Goal: Task Accomplishment & Management: Manage account settings

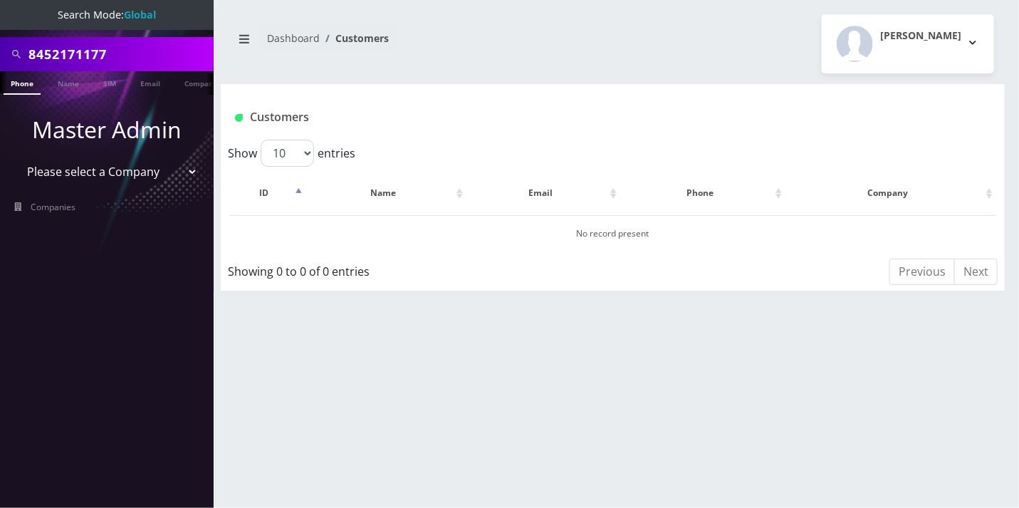
scroll to position [0, 6]
click at [92, 51] on input "8452171177" at bounding box center [119, 54] width 182 height 27
click at [39, 54] on input "18456594267" at bounding box center [119, 54] width 182 height 27
type input "8456594267"
click at [17, 85] on link "Phone" at bounding box center [15, 83] width 37 height 24
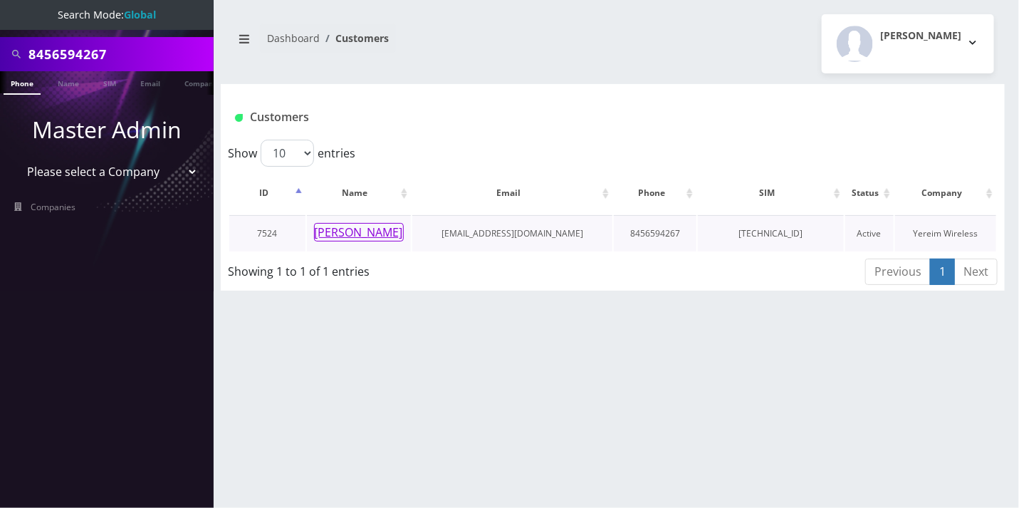
click at [352, 232] on button "[PERSON_NAME]" at bounding box center [359, 232] width 90 height 19
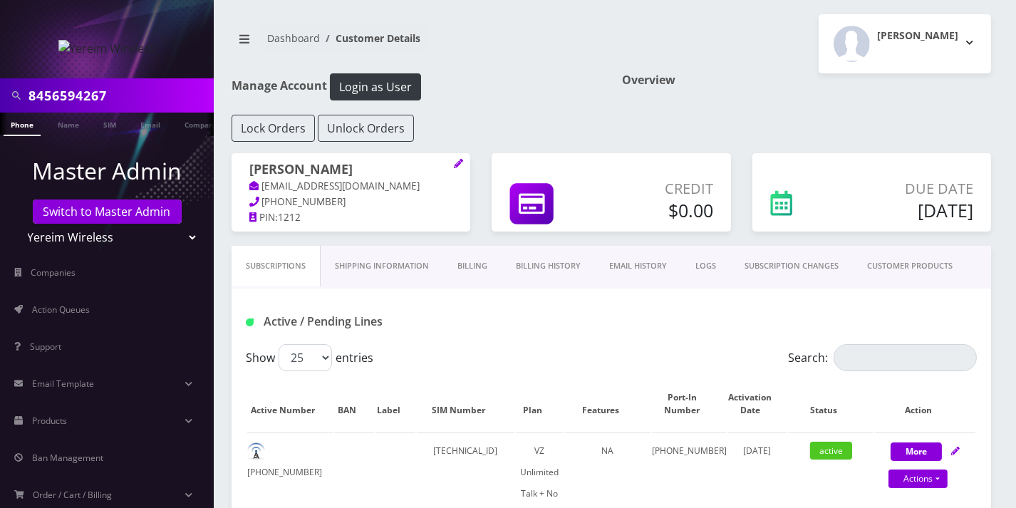
click at [514, 24] on nav "Dashboard Customer Details" at bounding box center [416, 44] width 369 height 41
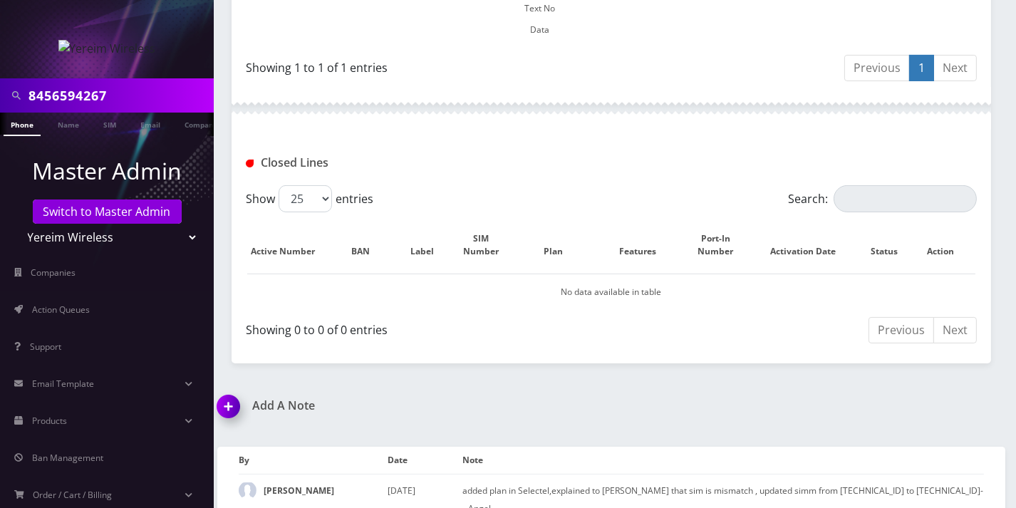
scroll to position [508, 0]
drag, startPoint x: 529, startPoint y: 76, endPoint x: 525, endPoint y: 91, distance: 16.1
click at [528, 85] on div at bounding box center [611, 106] width 759 height 43
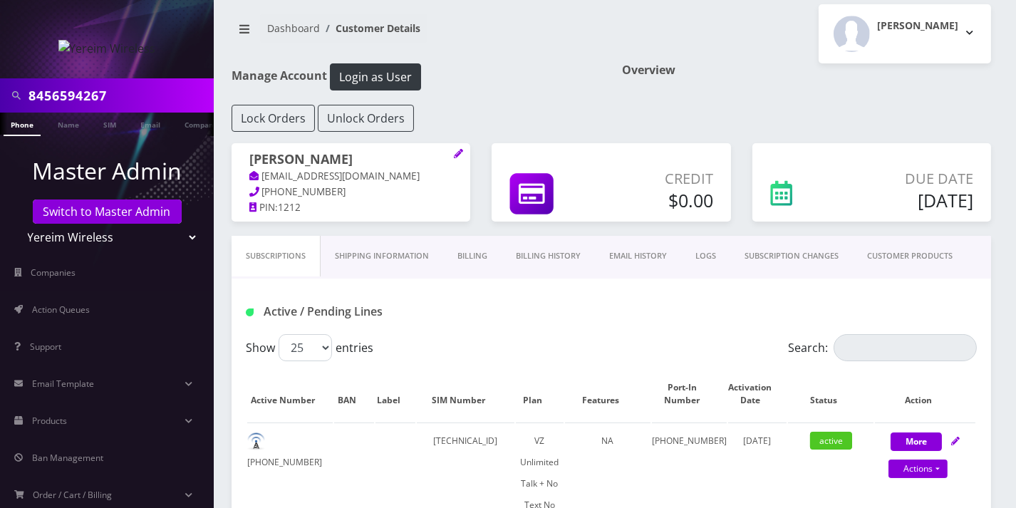
scroll to position [0, 0]
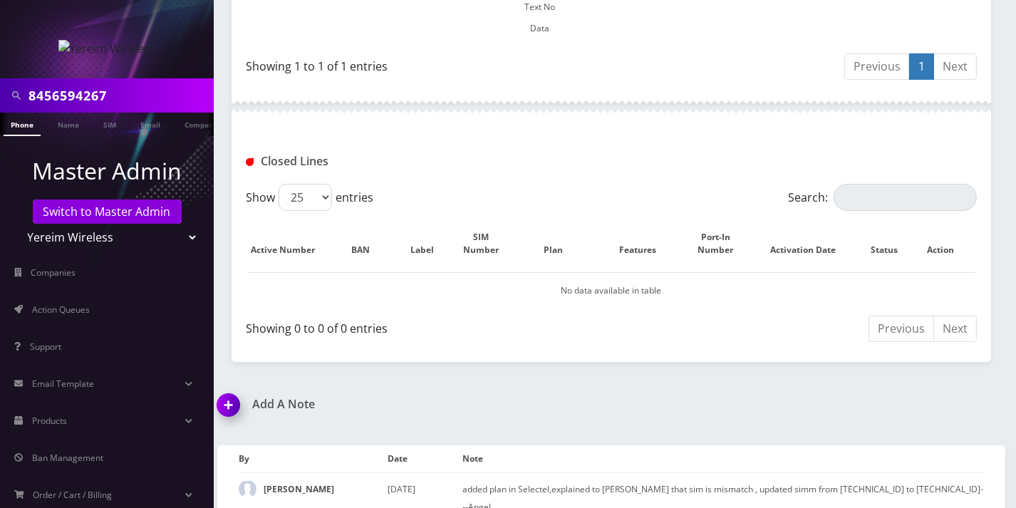
click at [235, 389] on img at bounding box center [231, 410] width 42 height 42
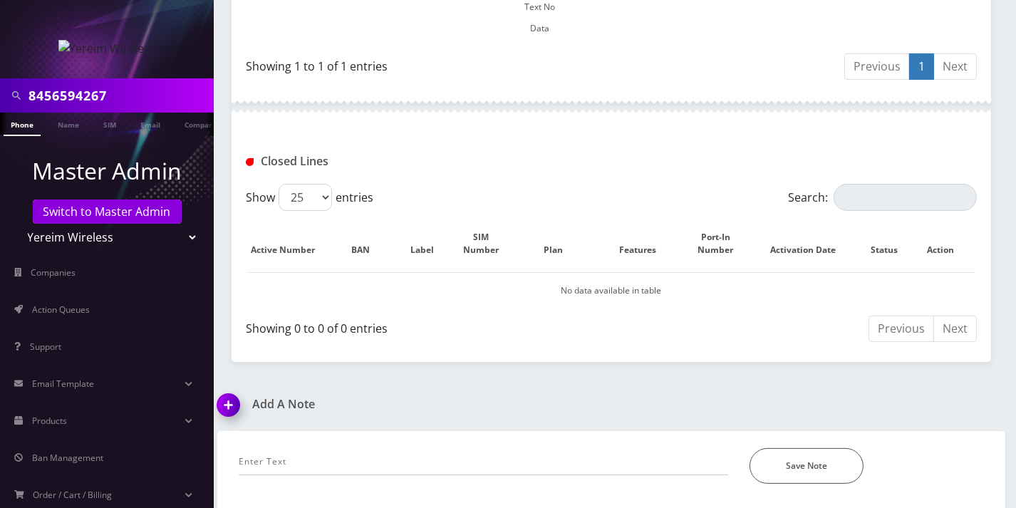
scroll to position [589, 0]
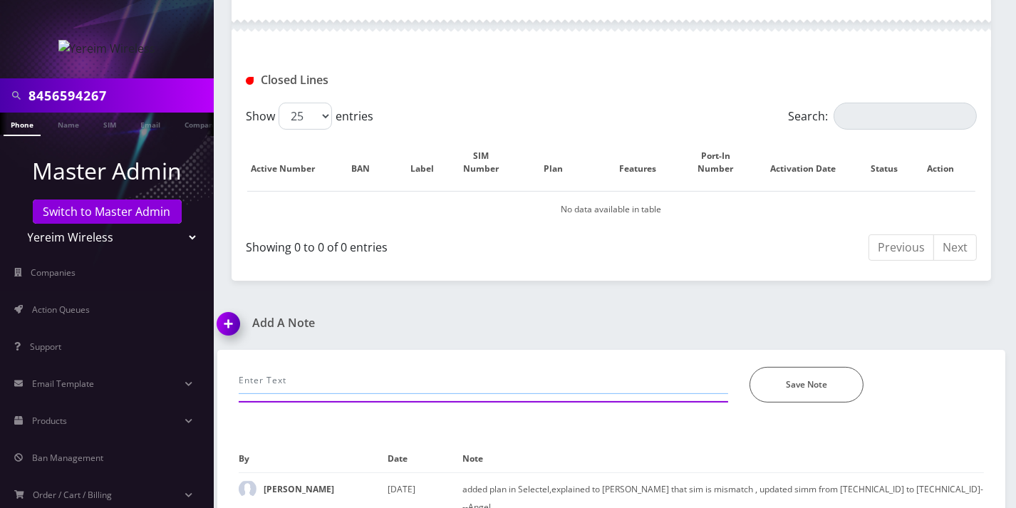
click at [329, 367] on input "text" at bounding box center [483, 380] width 489 height 27
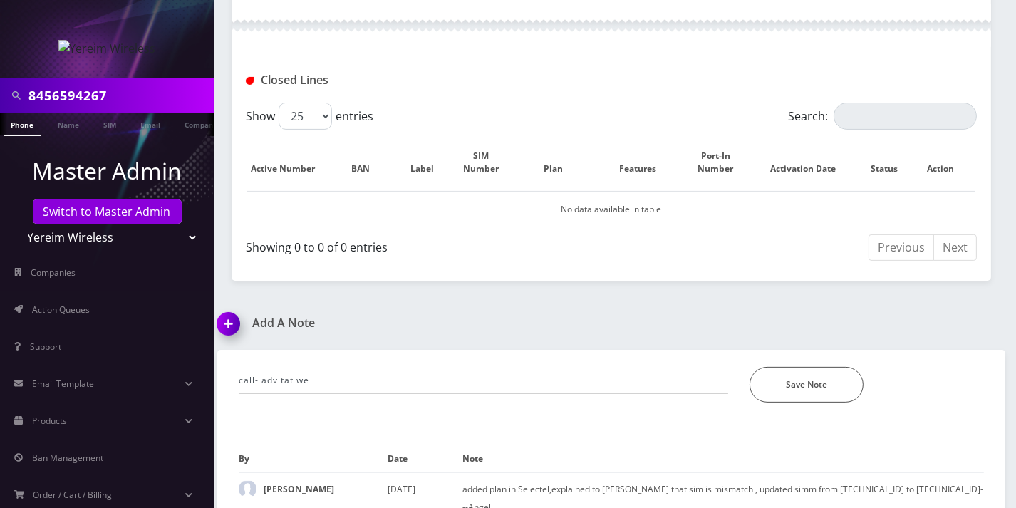
click at [539, 47] on div "Closed Lines" at bounding box center [611, 75] width 759 height 56
click at [323, 350] on div "call- adv tat we *Please Enter Note Save Note" at bounding box center [611, 376] width 766 height 53
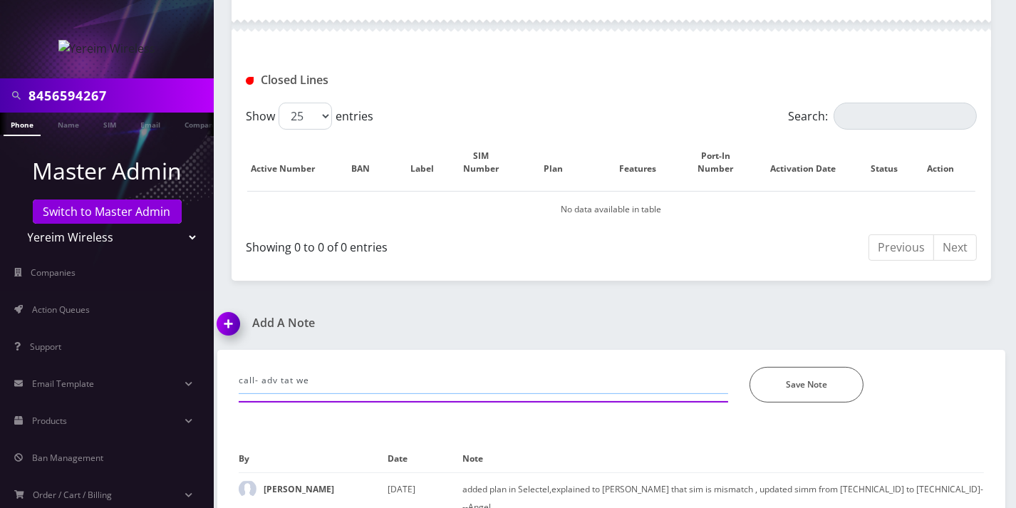
click at [321, 367] on input "call- adv tat we" at bounding box center [483, 380] width 489 height 27
click at [283, 367] on input "call- adv tat we" at bounding box center [483, 380] width 489 height 27
click at [314, 367] on input "call- adv tat we" at bounding box center [483, 380] width 489 height 27
drag, startPoint x: 314, startPoint y: 357, endPoint x: 293, endPoint y: 362, distance: 21.9
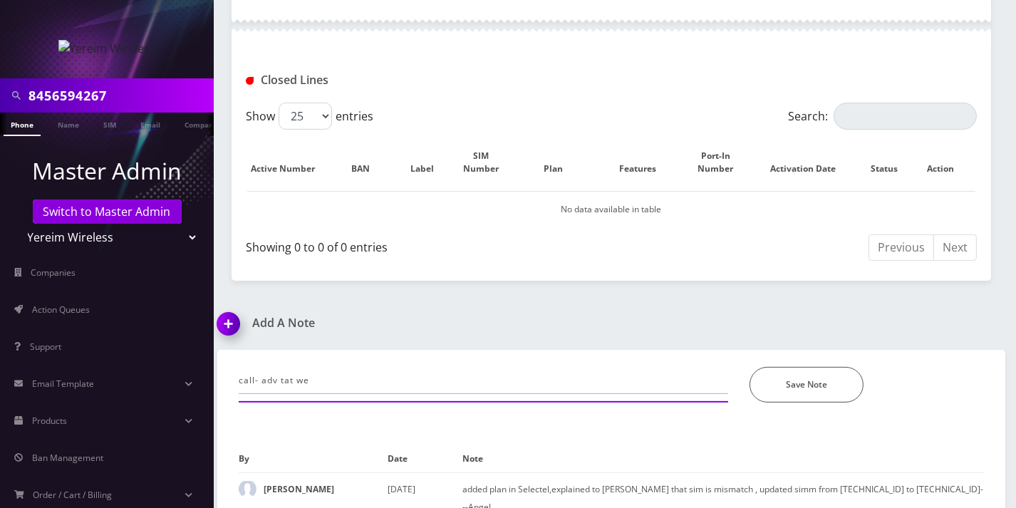
click at [293, 367] on input "call- adv tat we" at bounding box center [483, 380] width 489 height 27
type input "call- adv that we dont support intl calling"
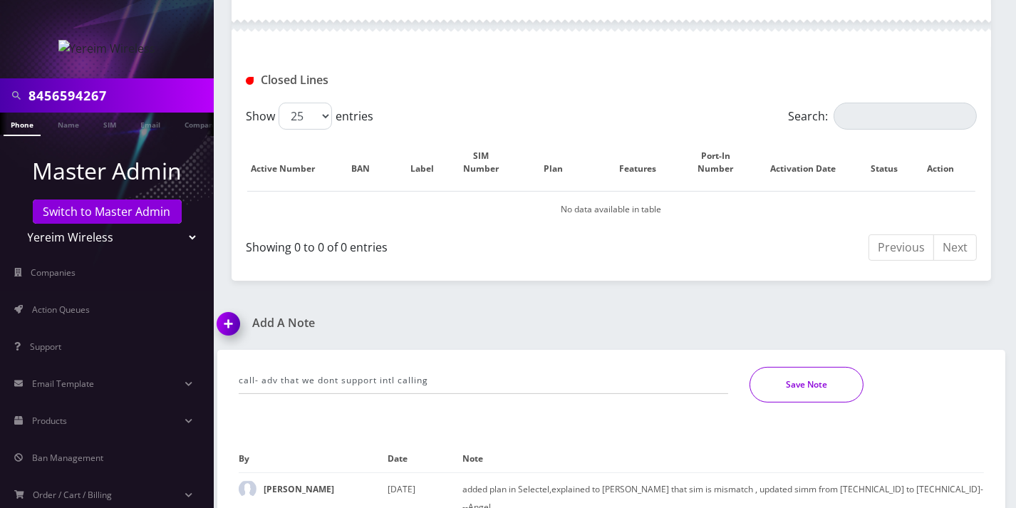
click at [828, 367] on button "Save Note" at bounding box center [806, 385] width 114 height 36
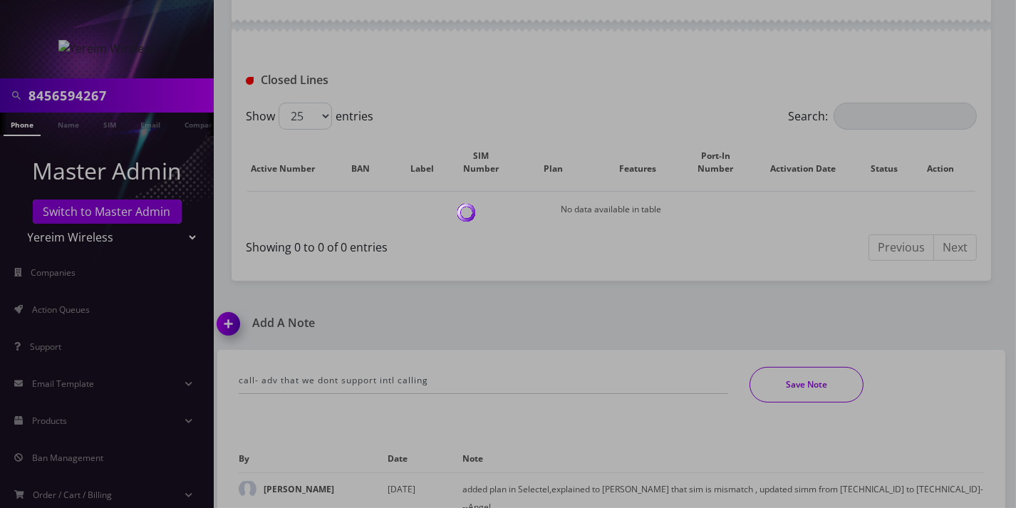
scroll to position [541, 0]
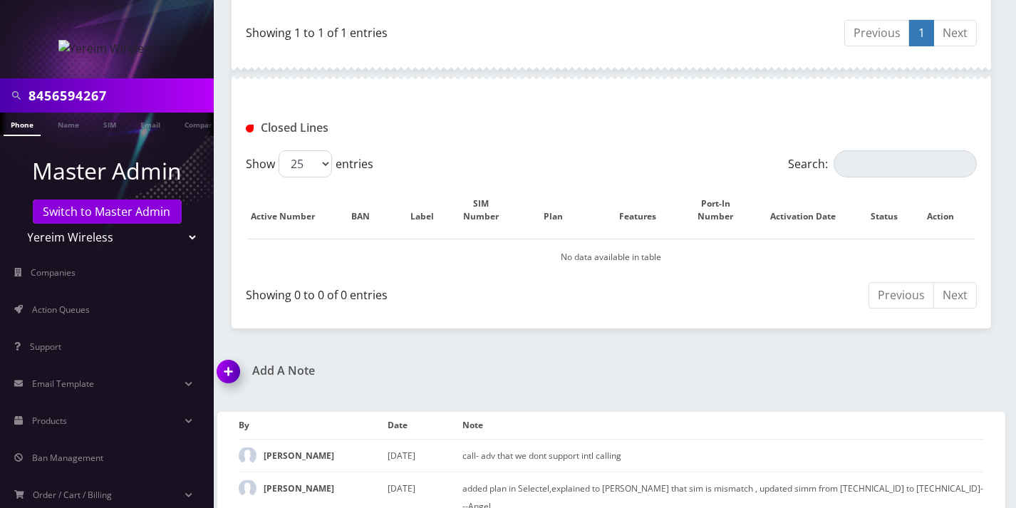
click at [71, 107] on input "8456594267" at bounding box center [119, 95] width 182 height 27
paste input "1"
click at [39, 91] on input "18456594267" at bounding box center [119, 95] width 182 height 27
type input "8456594267"
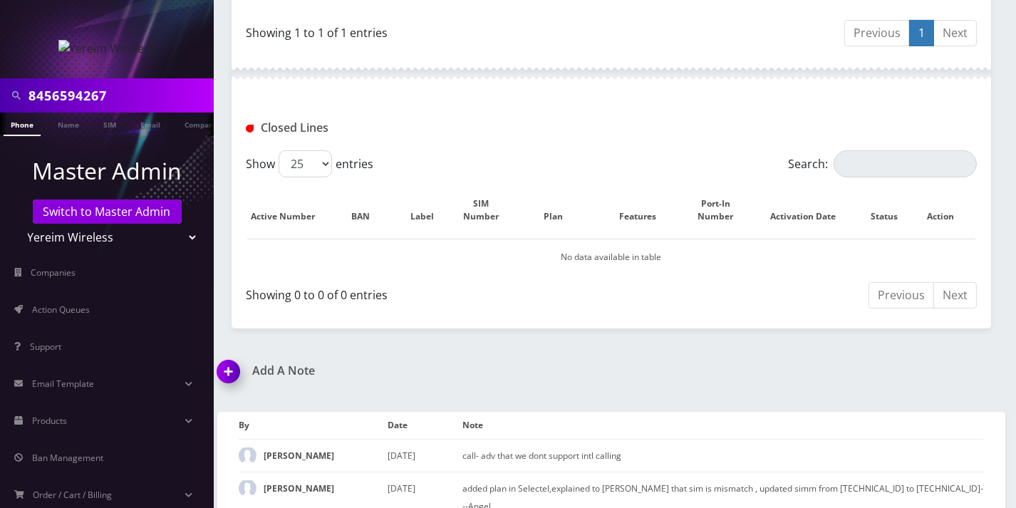
click at [20, 125] on link "Phone" at bounding box center [22, 125] width 37 height 24
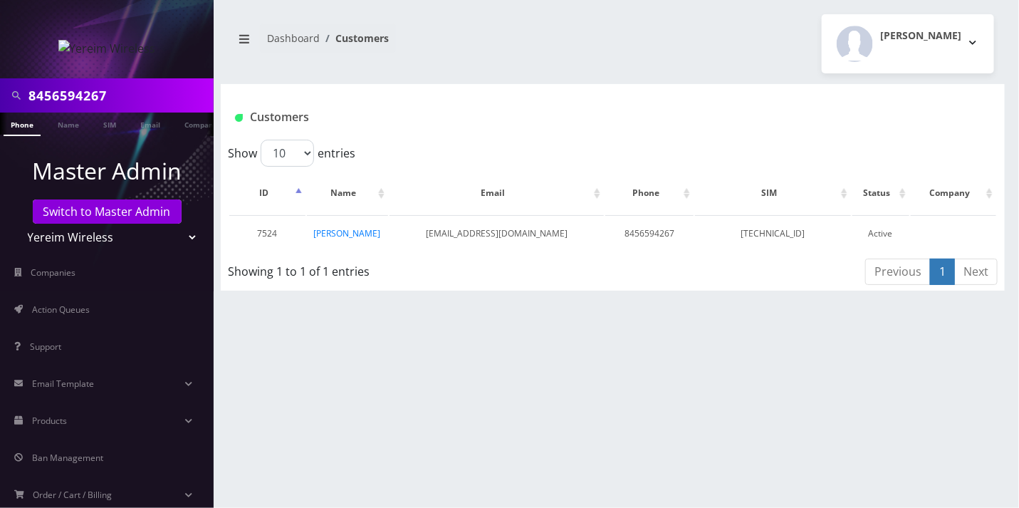
click at [813, 326] on div "8456594267 Phone Name SIM Email Company Customer Dashboard Customers Shimon pal…" at bounding box center [613, 254] width 813 height 508
drag, startPoint x: 525, startPoint y: 43, endPoint x: 503, endPoint y: 89, distance: 51.3
click at [525, 43] on nav "Dashboard Customers" at bounding box center [417, 44] width 371 height 41
